Goal: Contribute content: Contribute content

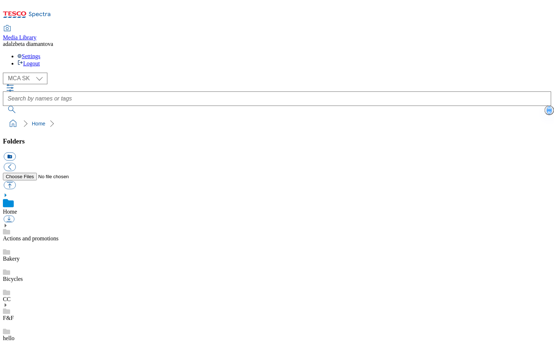
select select "flare-mca-sk"
click at [19, 223] on div "Actions and promotions" at bounding box center [277, 232] width 548 height 19
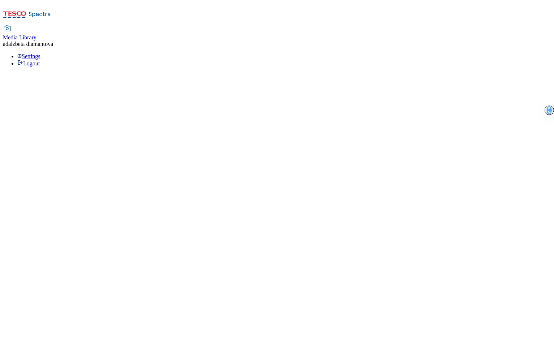
select select "flare-mca-sk"
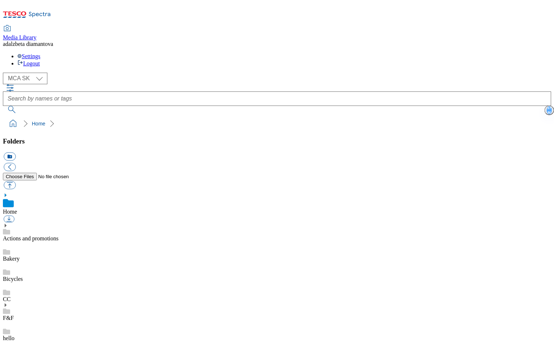
click at [7, 224] on use at bounding box center [6, 226] width 2 height 4
click at [59, 235] on link "Actions and promotions" at bounding box center [31, 238] width 56 height 6
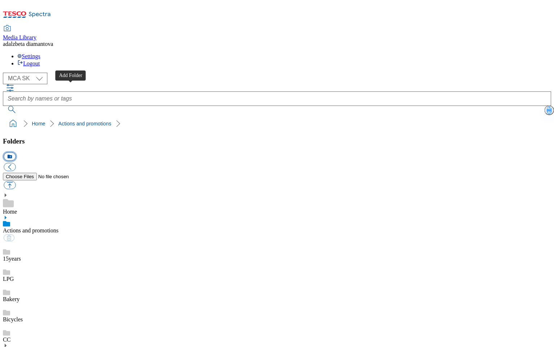
click at [16, 153] on button "icon_new_folder" at bounding box center [10, 157] width 12 height 8
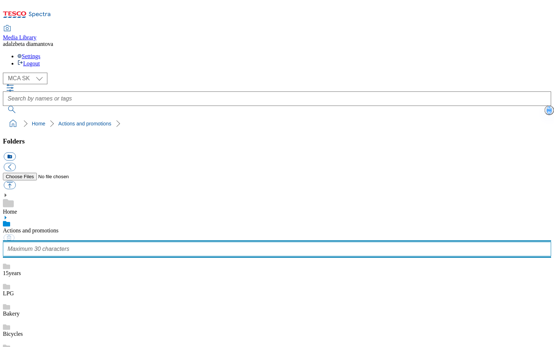
click at [58, 242] on input "text" at bounding box center [277, 249] width 548 height 14
type input "Disney"
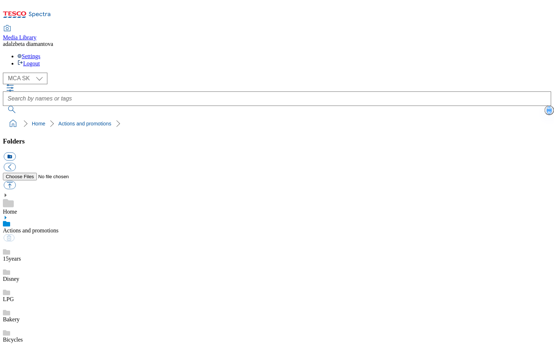
click at [19, 276] on link "Disney" at bounding box center [11, 279] width 16 height 6
click at [16, 181] on button "button" at bounding box center [10, 185] width 12 height 8
type input "C:\fakepath\olaf.png"
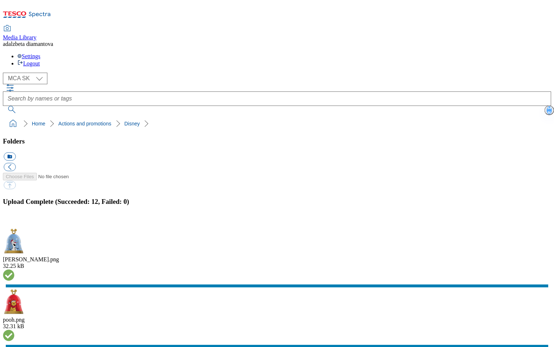
drag, startPoint x: 546, startPoint y: 191, endPoint x: 474, endPoint y: 201, distance: 73.4
click at [14, 221] on button "button" at bounding box center [9, 224] width 11 height 7
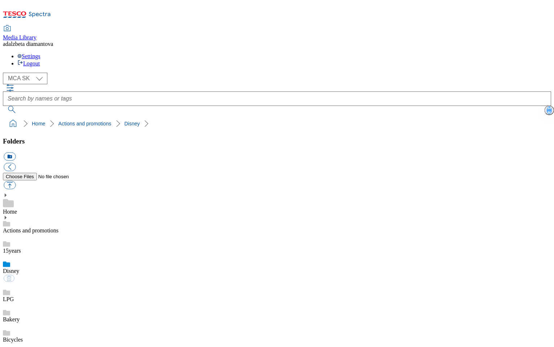
click at [21, 248] on link "15years" at bounding box center [12, 251] width 18 height 6
click at [19, 276] on link "Disney" at bounding box center [11, 279] width 16 height 6
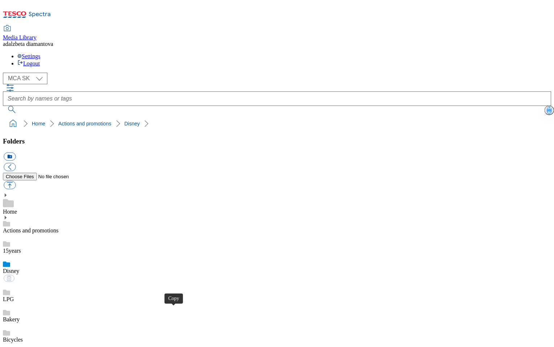
drag, startPoint x: 174, startPoint y: 312, endPoint x: 178, endPoint y: 312, distance: 4.8
